Goal: Information Seeking & Learning: Get advice/opinions

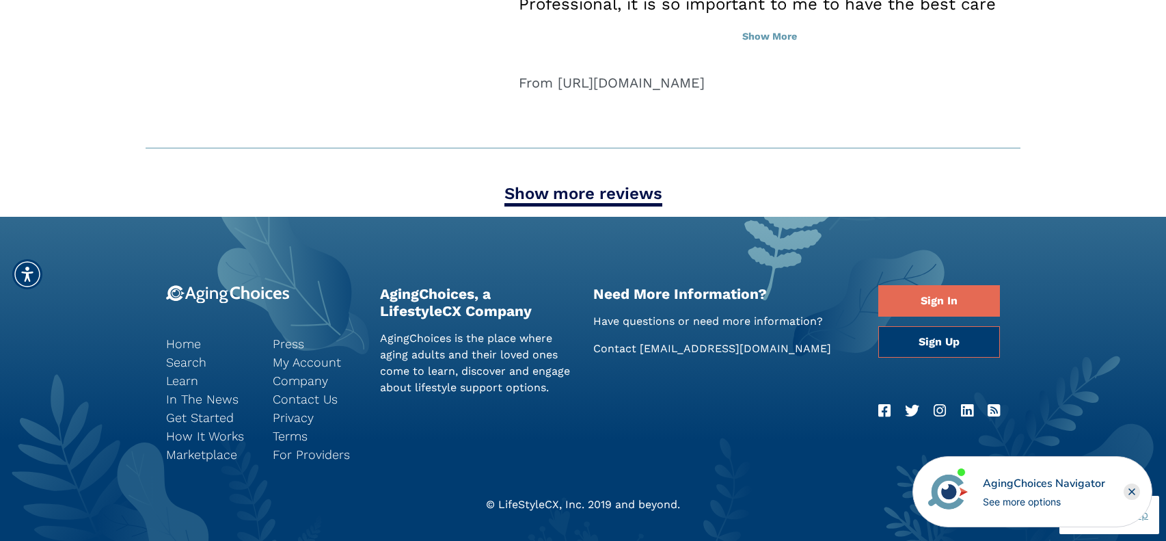
scroll to position [2038, 0]
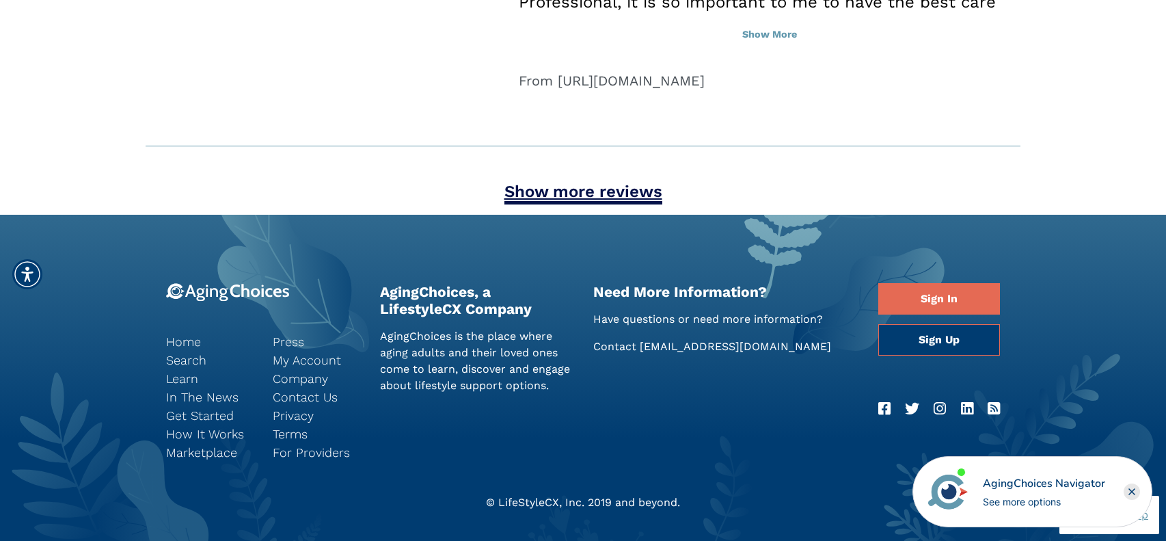
click at [636, 186] on link "Show more reviews" at bounding box center [583, 193] width 158 height 23
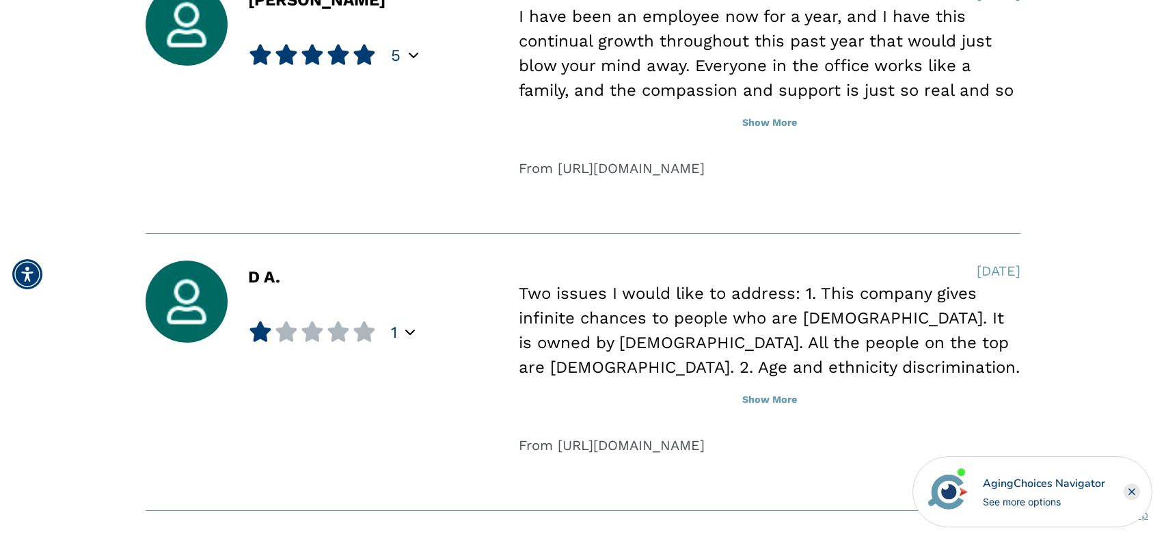
scroll to position [2584, 0]
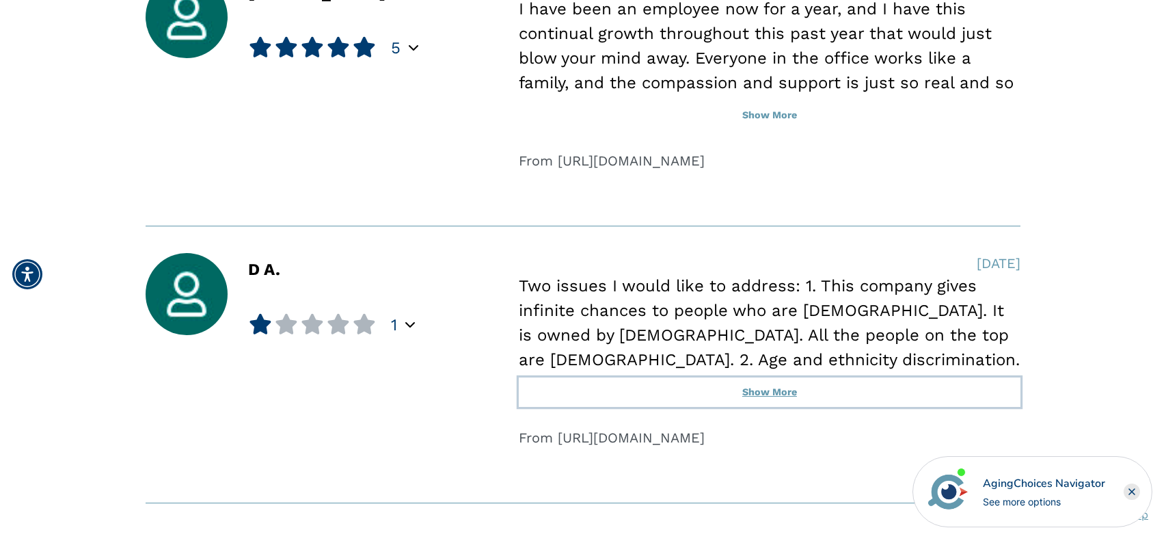
click at [784, 384] on button "Show More" at bounding box center [770, 392] width 502 height 30
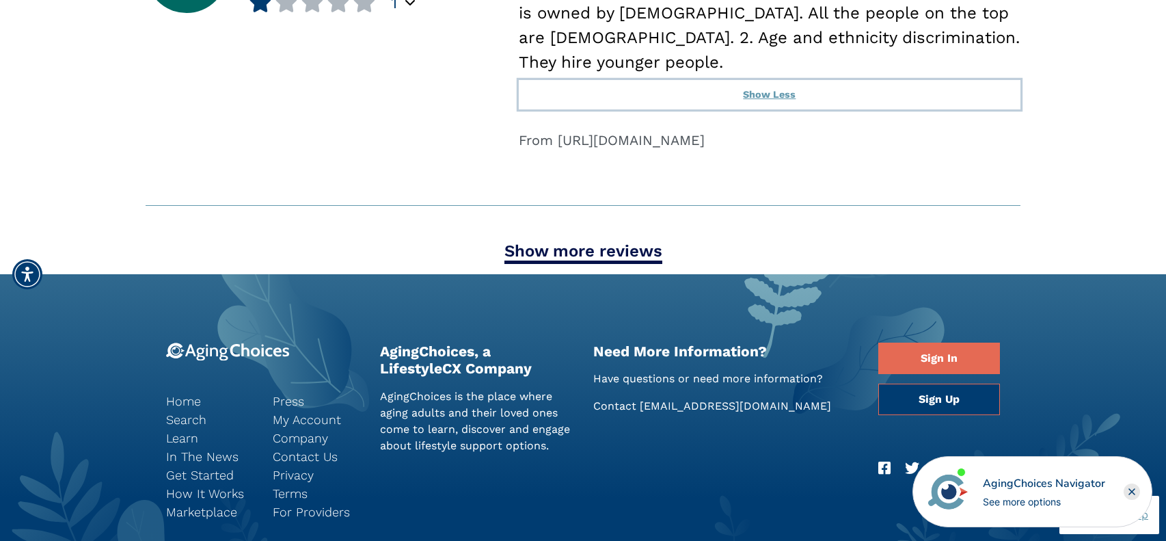
scroll to position [2907, 0]
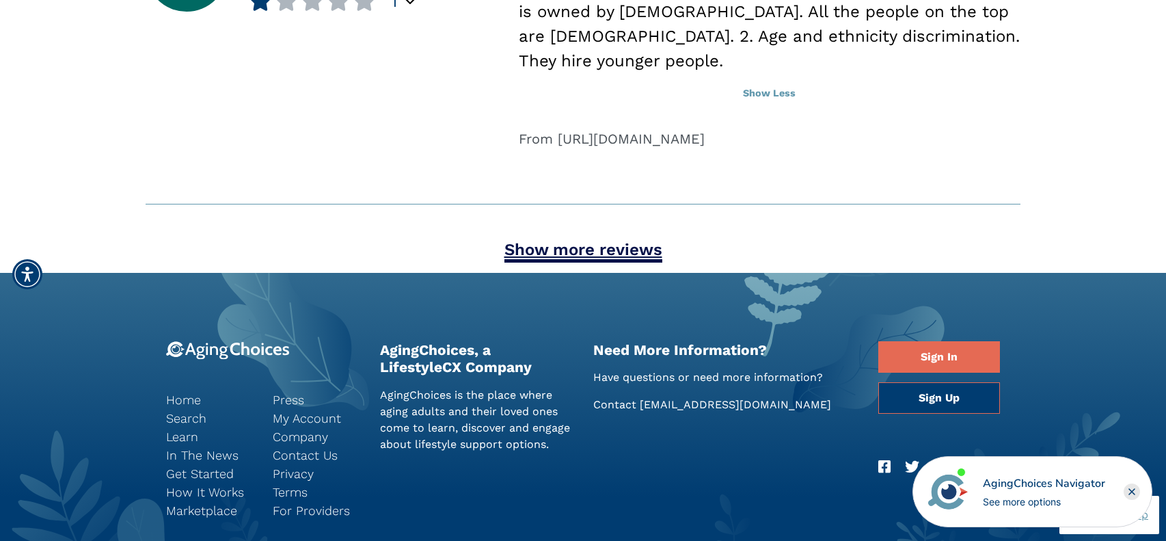
click at [621, 240] on link "Show more reviews" at bounding box center [583, 251] width 158 height 23
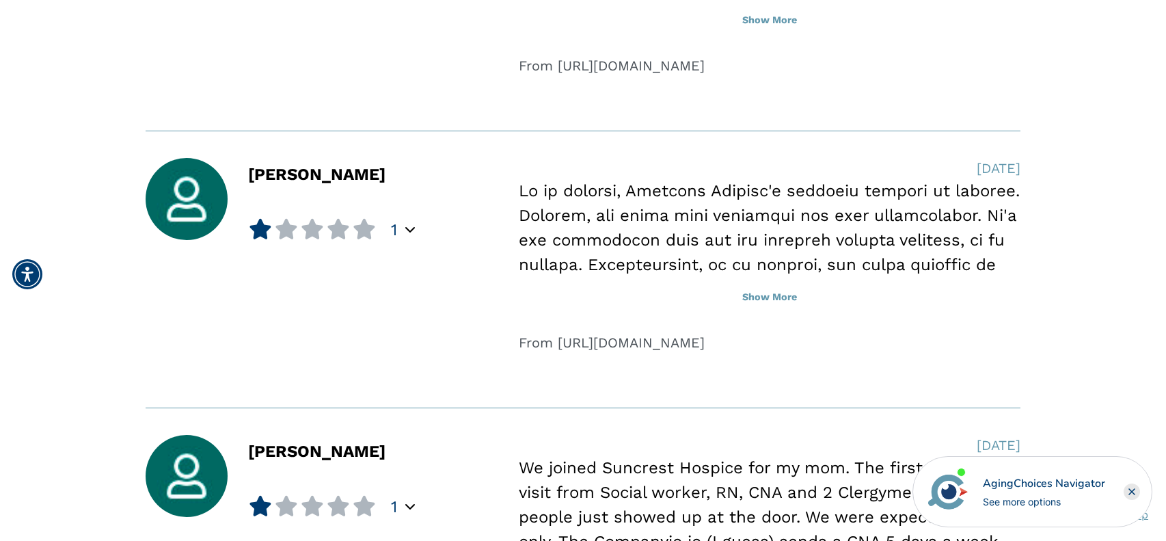
scroll to position [3261, 0]
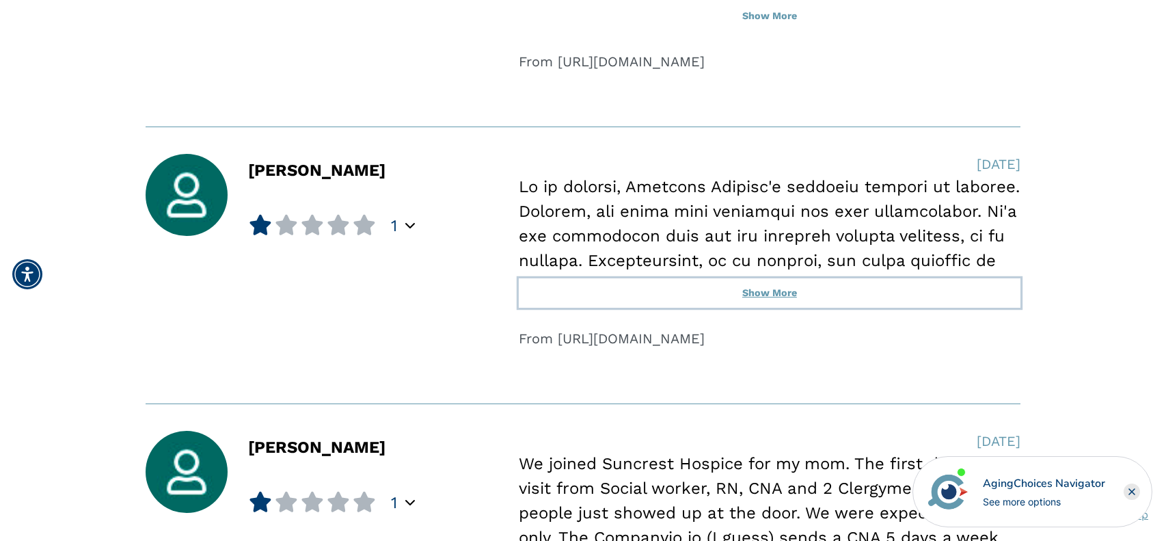
click at [771, 278] on button "Show More" at bounding box center [770, 293] width 502 height 30
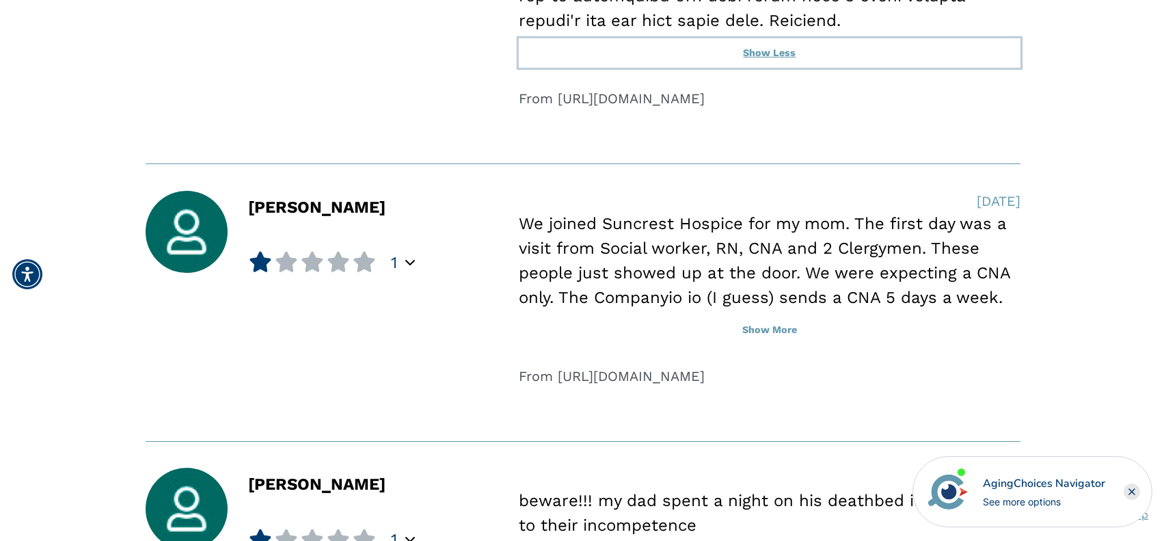
scroll to position [4043, 0]
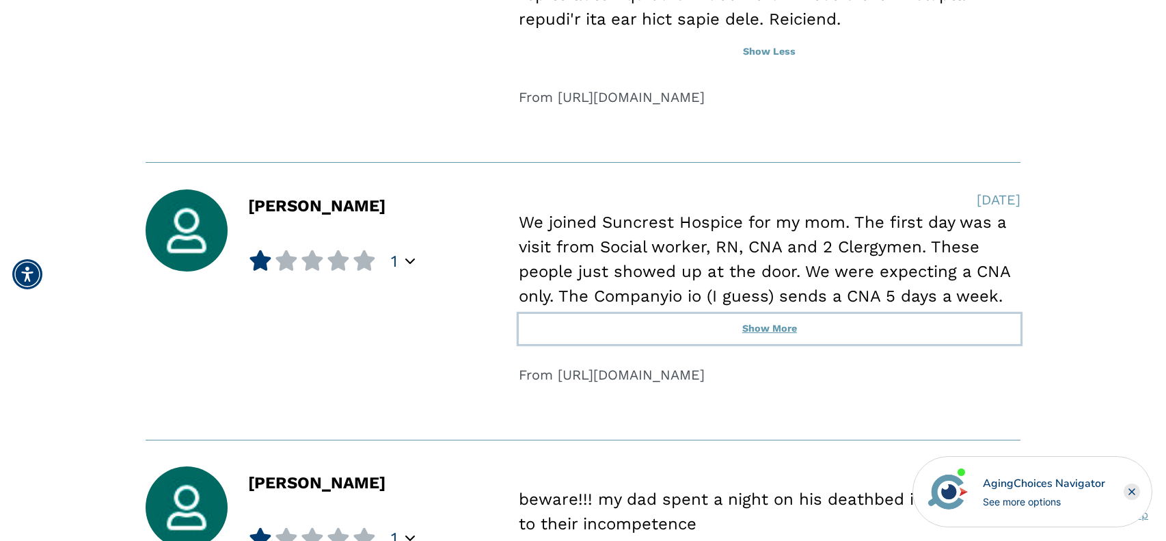
click at [756, 314] on button "Show More" at bounding box center [770, 329] width 502 height 30
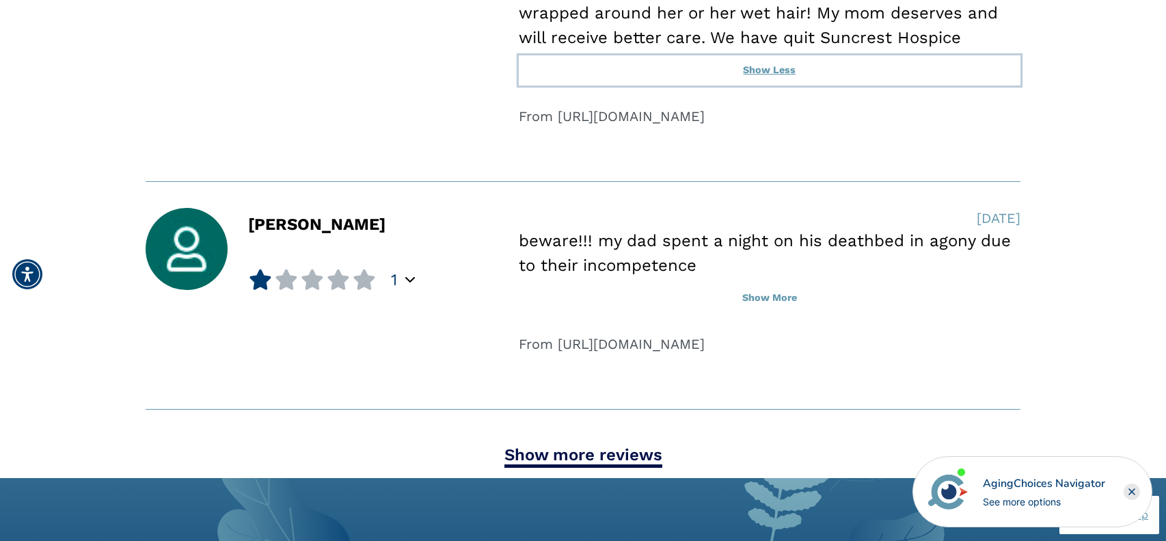
scroll to position [4548, 0]
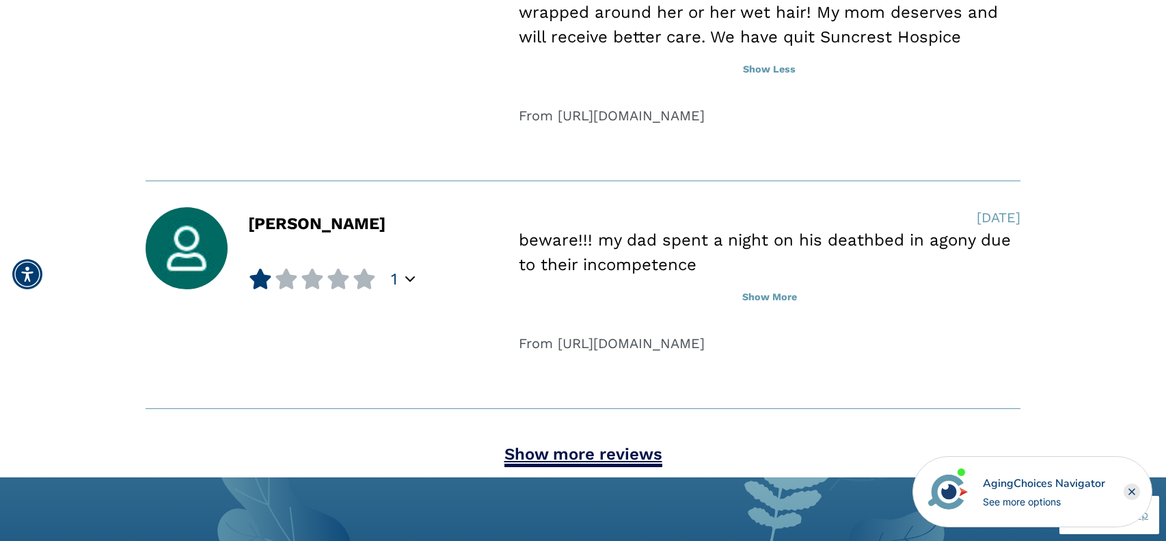
click at [639, 444] on link "Show more reviews" at bounding box center [583, 455] width 158 height 23
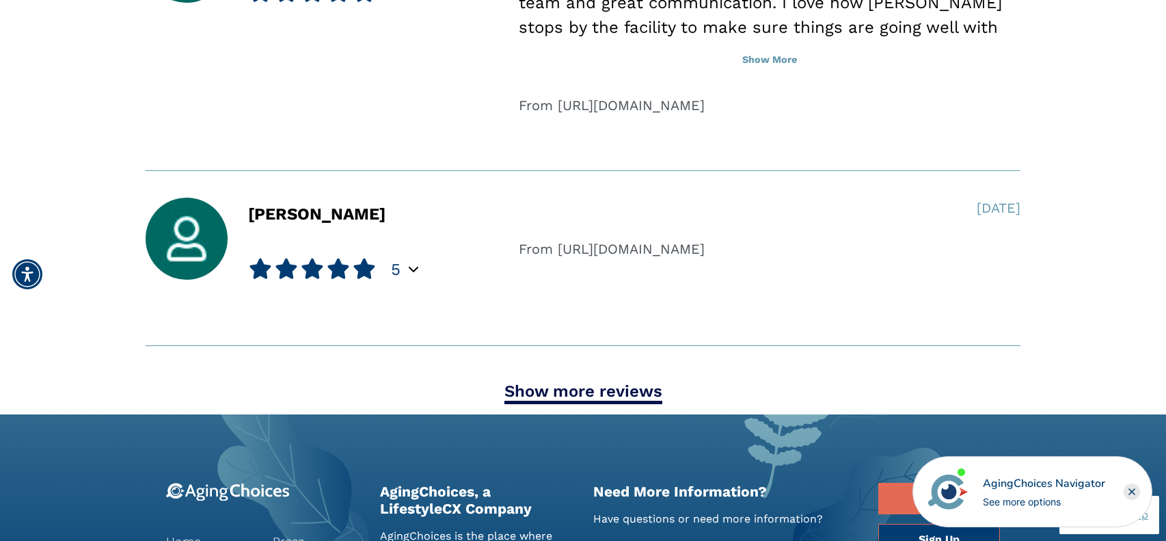
scroll to position [5517, 0]
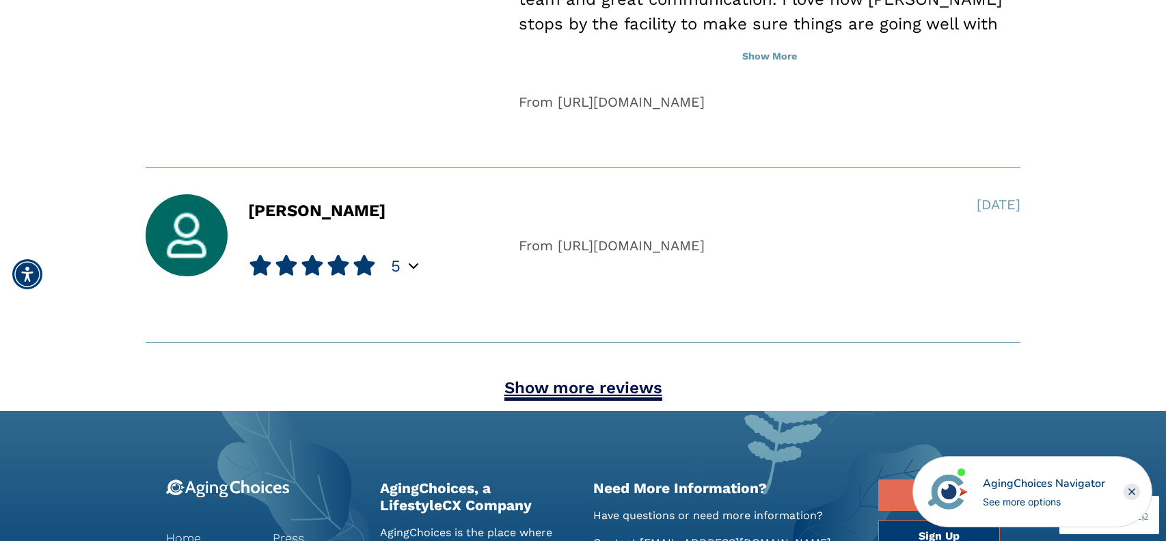
click at [568, 378] on link "Show more reviews" at bounding box center [583, 389] width 158 height 23
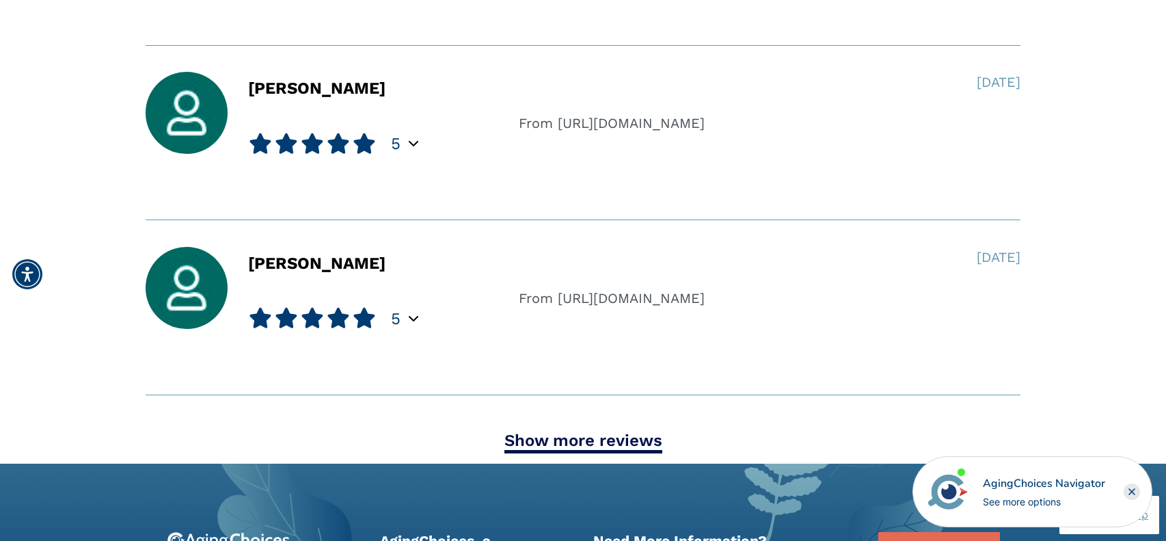
scroll to position [6164, 0]
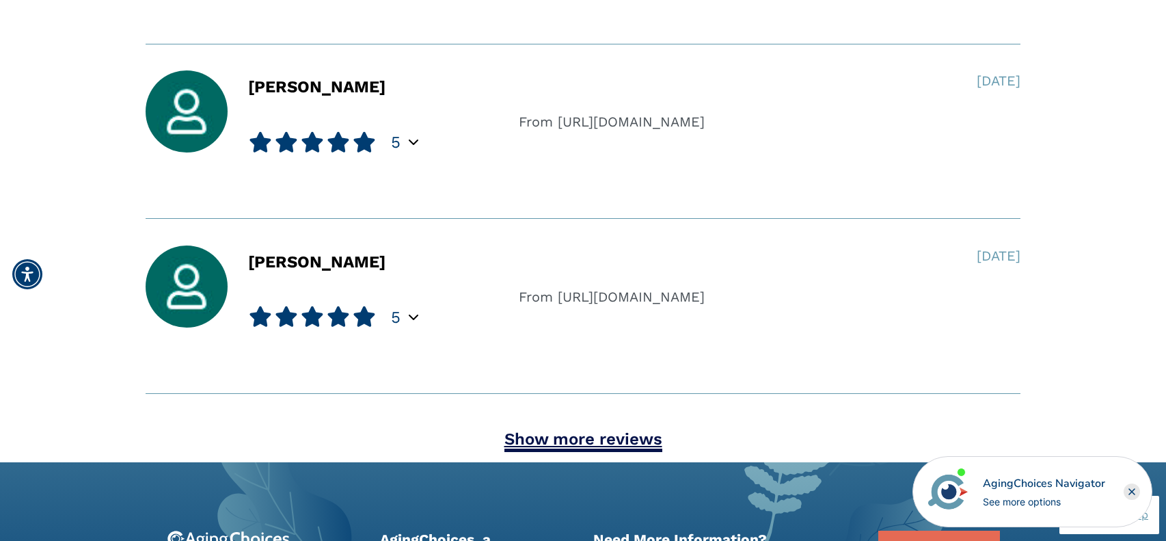
click at [538, 429] on link "Show more reviews" at bounding box center [583, 440] width 158 height 23
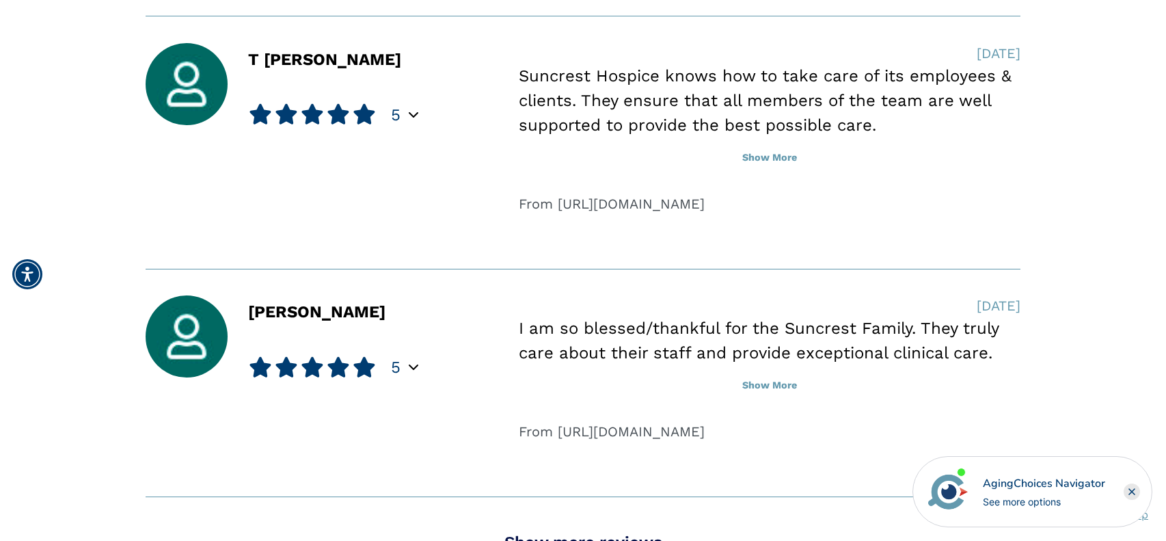
scroll to position [6936, 0]
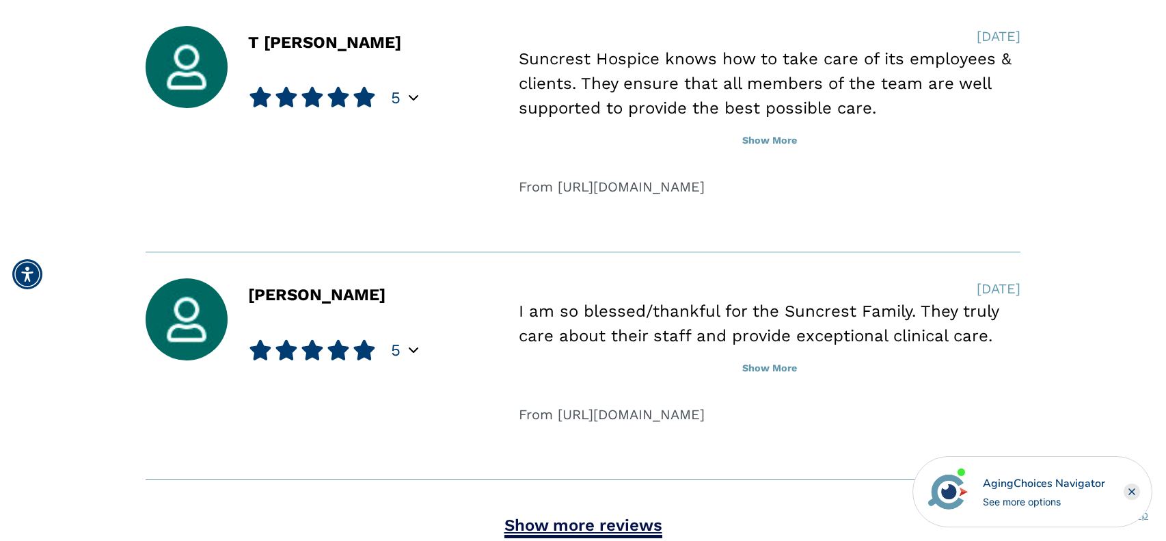
click at [563, 515] on link "Show more reviews" at bounding box center [583, 526] width 158 height 23
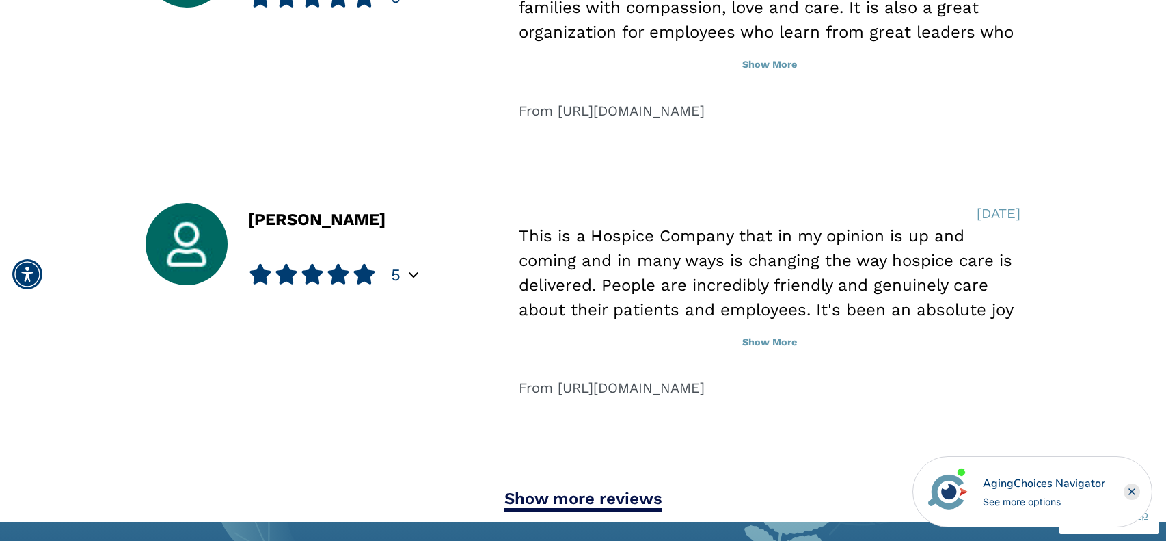
scroll to position [8046, 0]
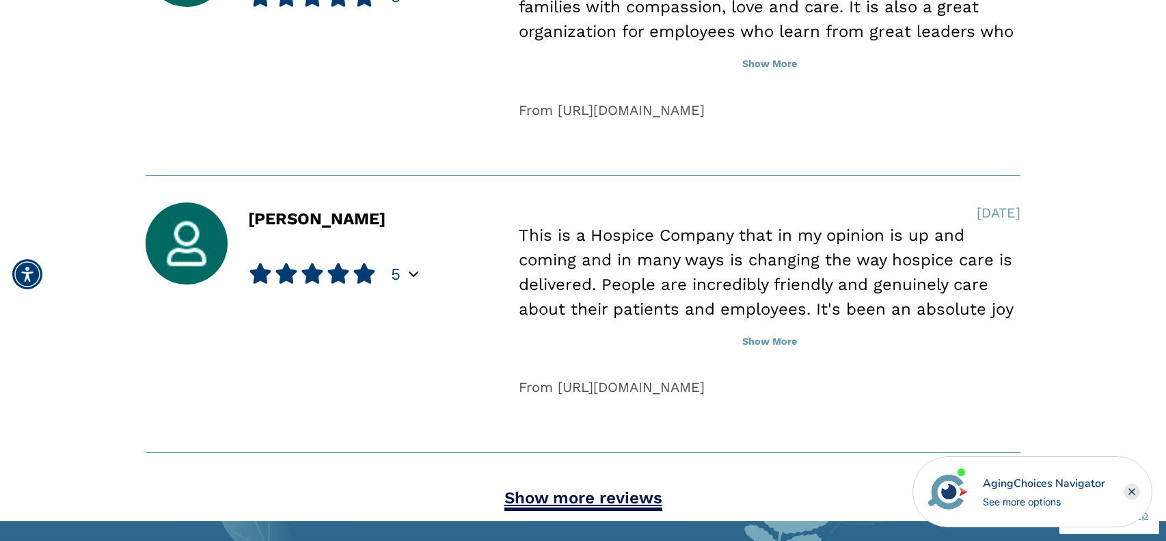
click at [551, 488] on link "Show more reviews" at bounding box center [583, 499] width 158 height 23
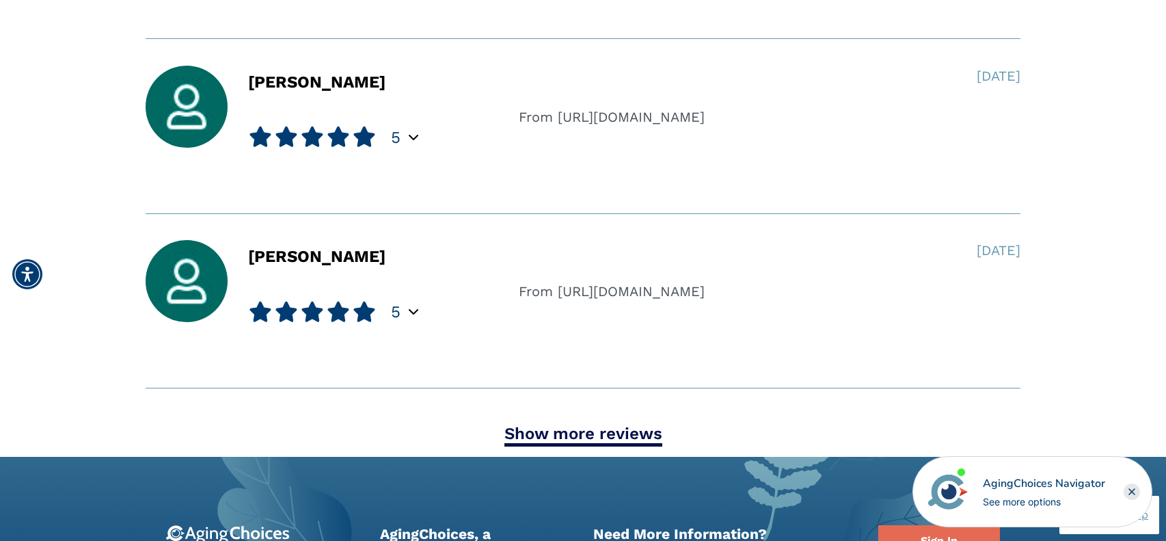
scroll to position [9017, 0]
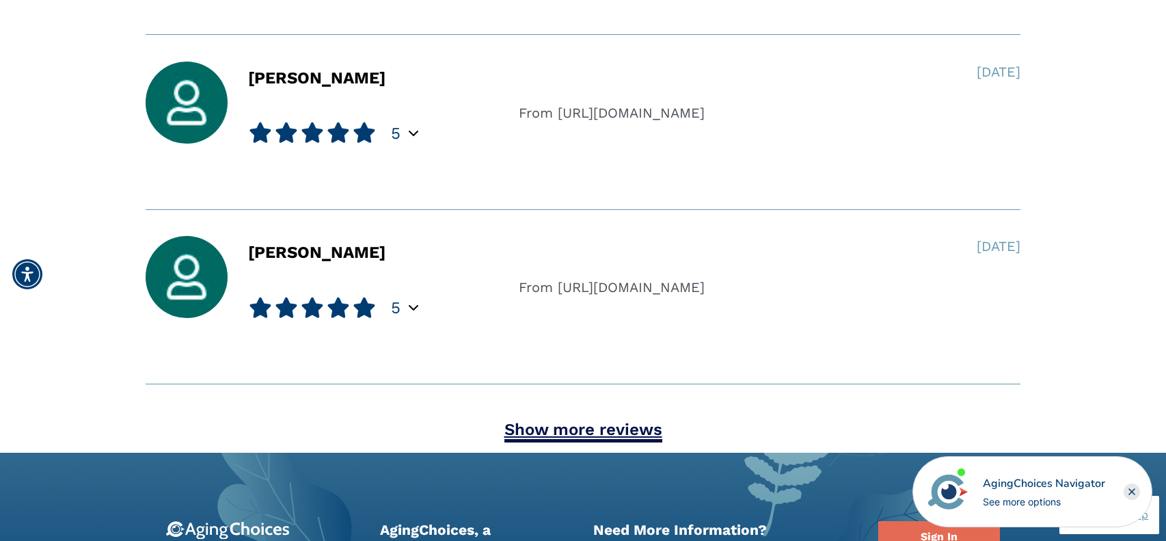
click at [592, 420] on link "Show more reviews" at bounding box center [583, 431] width 158 height 23
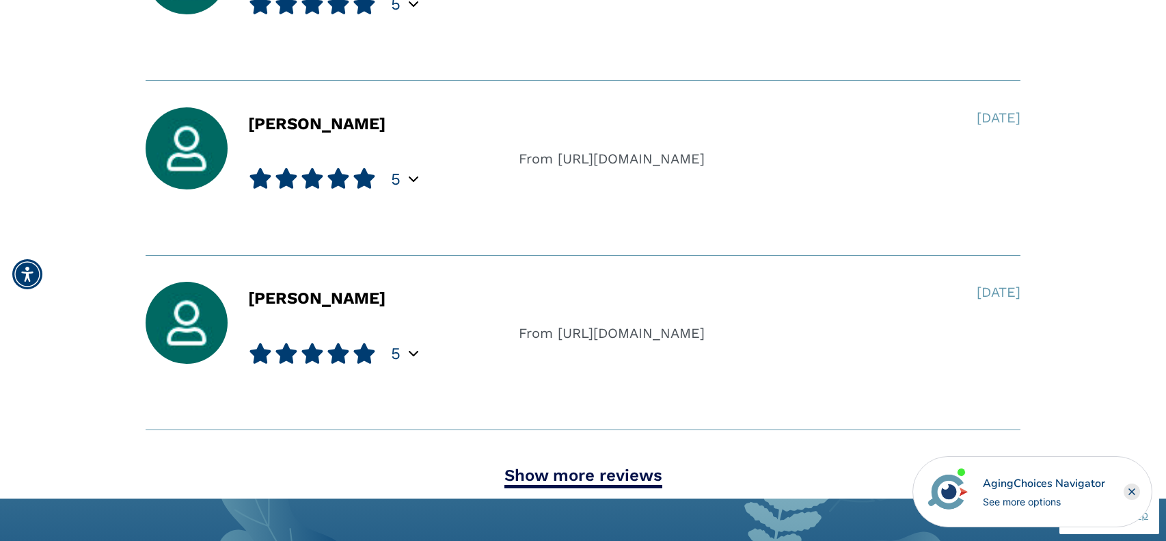
scroll to position [9670, 0]
